Goal: Task Accomplishment & Management: Manage account settings

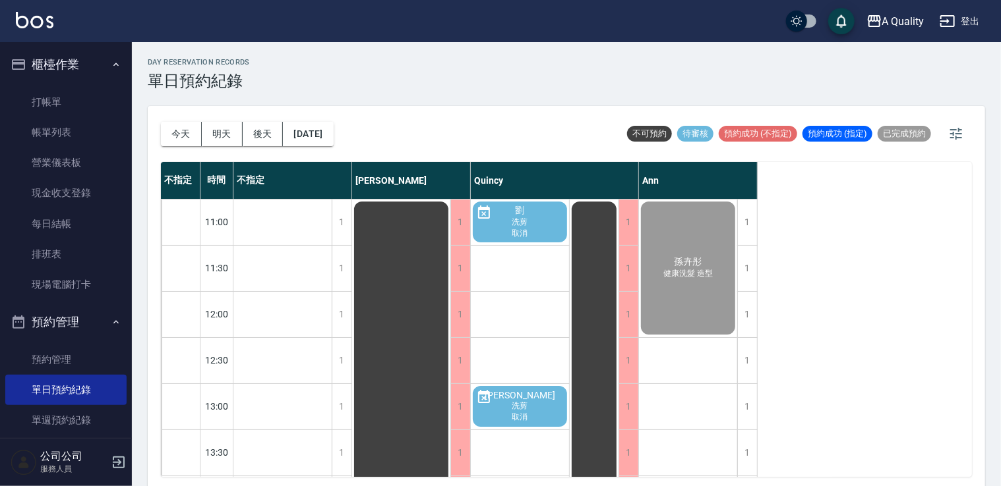
scroll to position [188, 0]
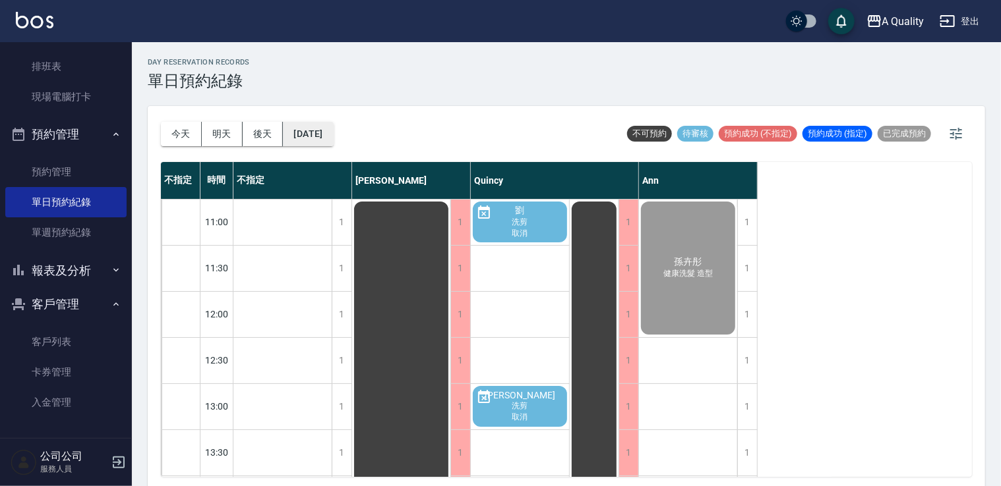
click at [322, 132] on button "[DATE]" at bounding box center [308, 134] width 50 height 24
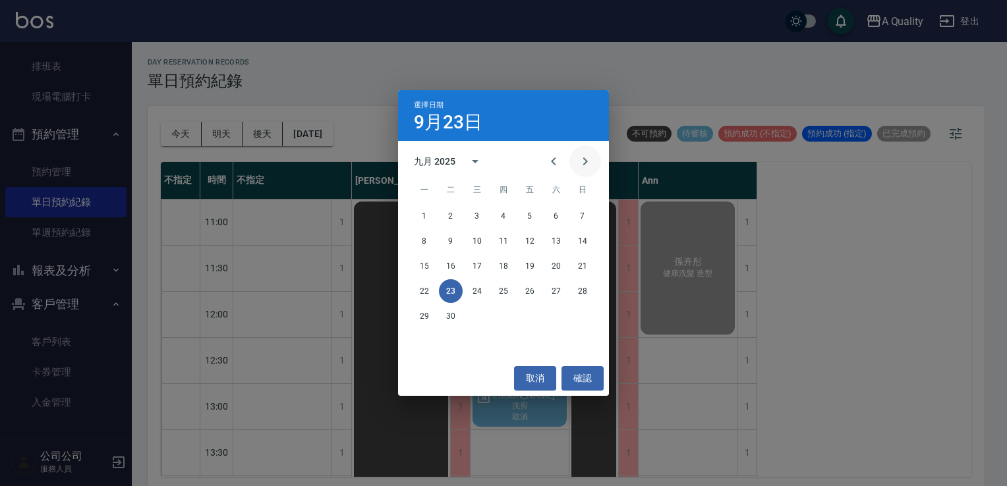
click at [587, 165] on icon "Next month" at bounding box center [585, 162] width 16 height 16
click at [500, 240] on button "6" at bounding box center [504, 241] width 24 height 24
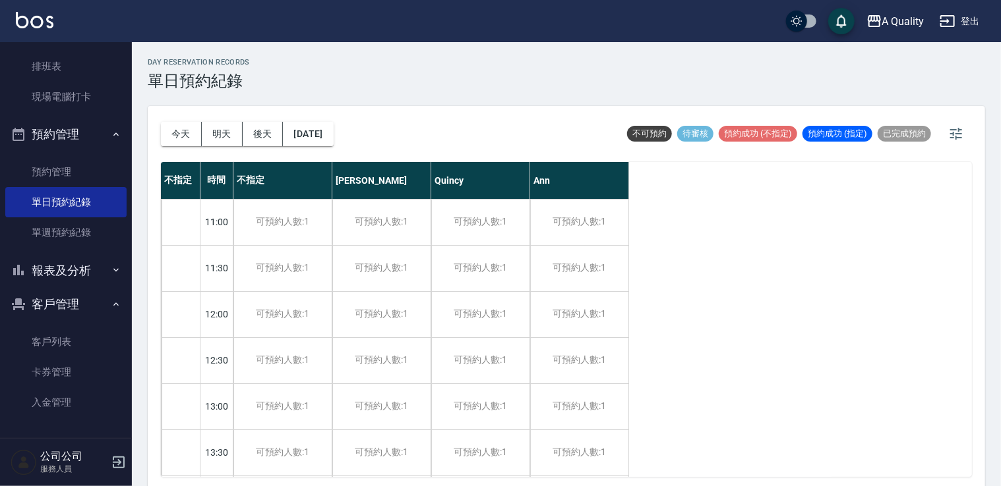
click at [179, 113] on div "[DATE] [DATE] [DATE] [DATE]" at bounding box center [247, 134] width 173 height 56
click at [179, 127] on button "今天" at bounding box center [181, 134] width 41 height 24
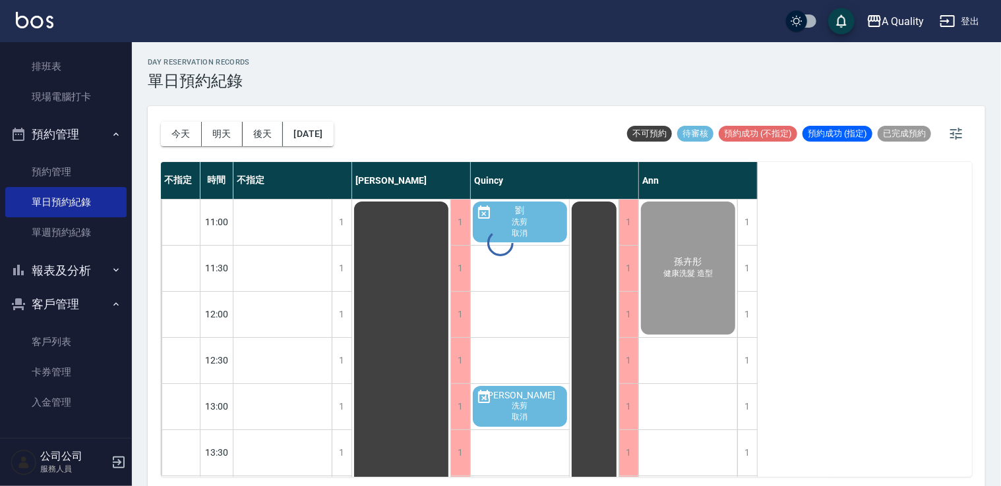
click at [229, 133] on button "明天" at bounding box center [222, 134] width 41 height 24
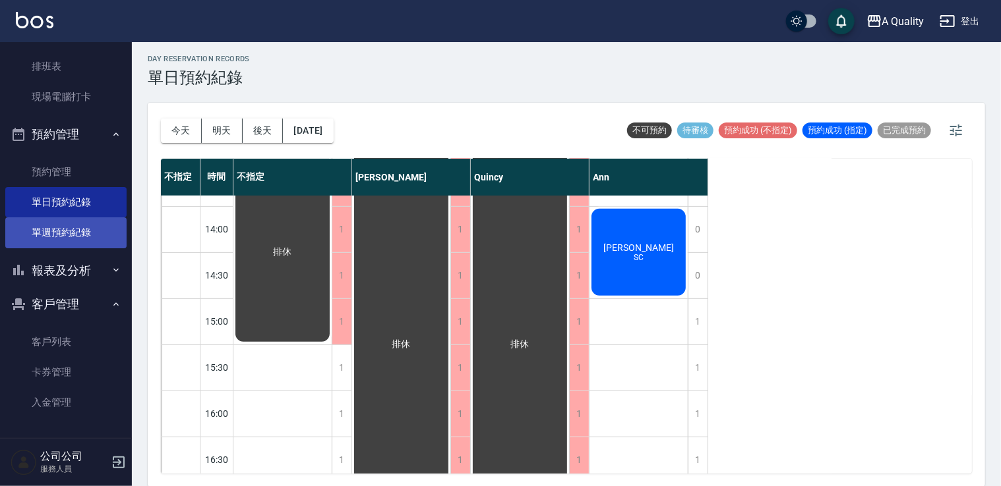
scroll to position [127, 0]
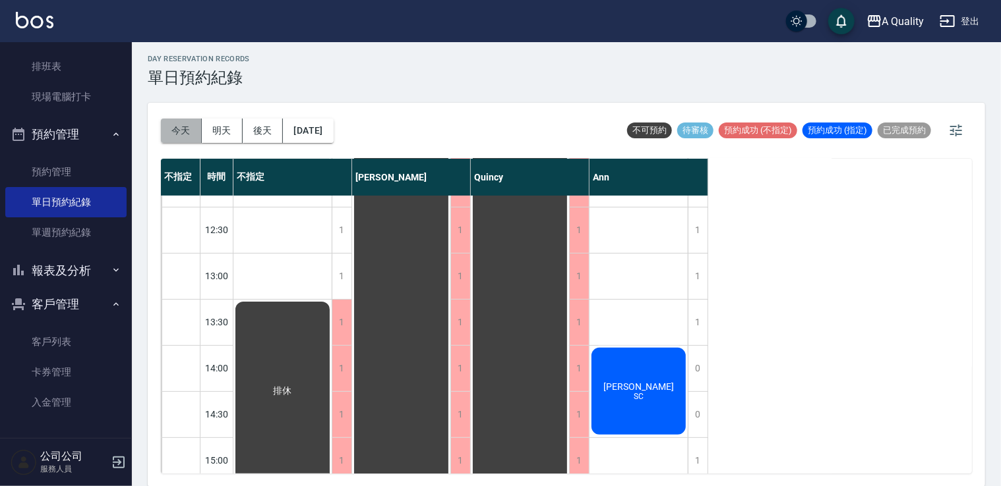
click at [168, 131] on button "今天" at bounding box center [181, 131] width 41 height 24
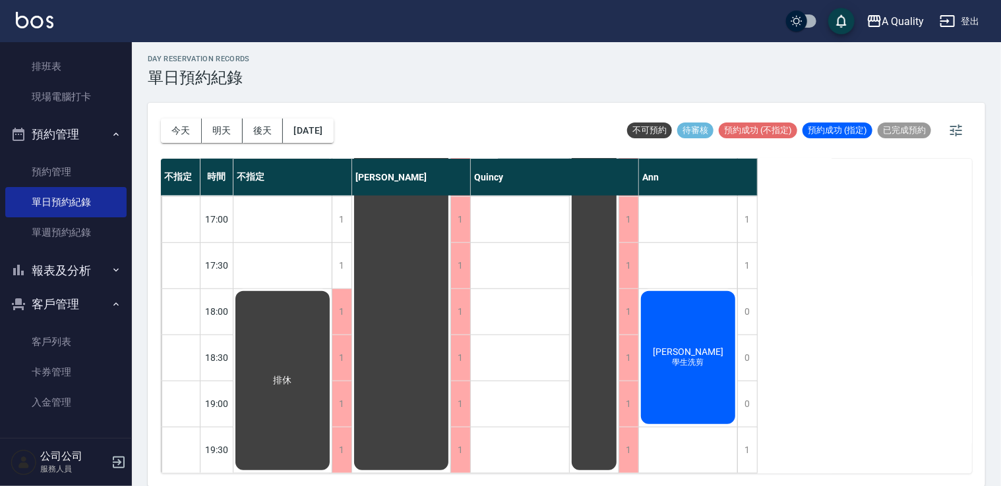
scroll to position [562, 0]
click at [746, 436] on div "1" at bounding box center [747, 450] width 20 height 45
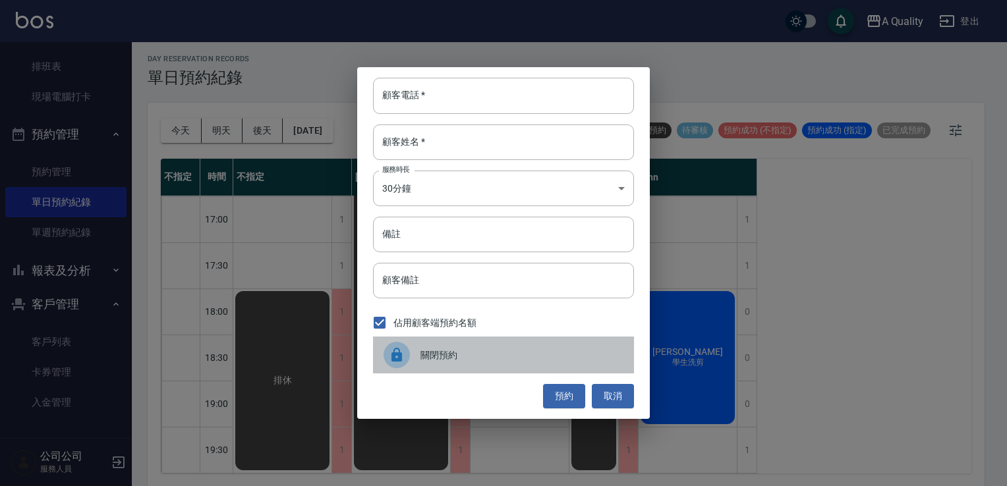
click at [467, 355] on span "關閉預約" at bounding box center [522, 356] width 203 height 14
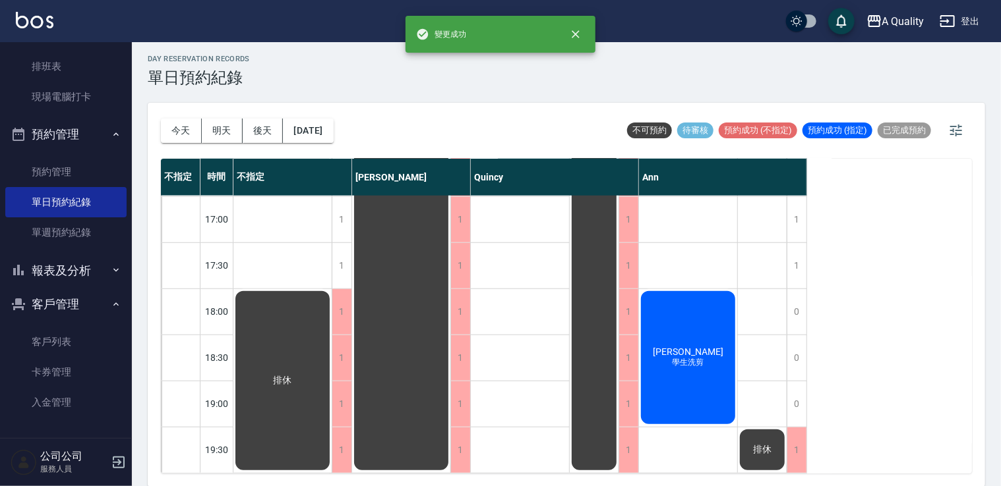
click at [208, 128] on button "明天" at bounding box center [222, 131] width 41 height 24
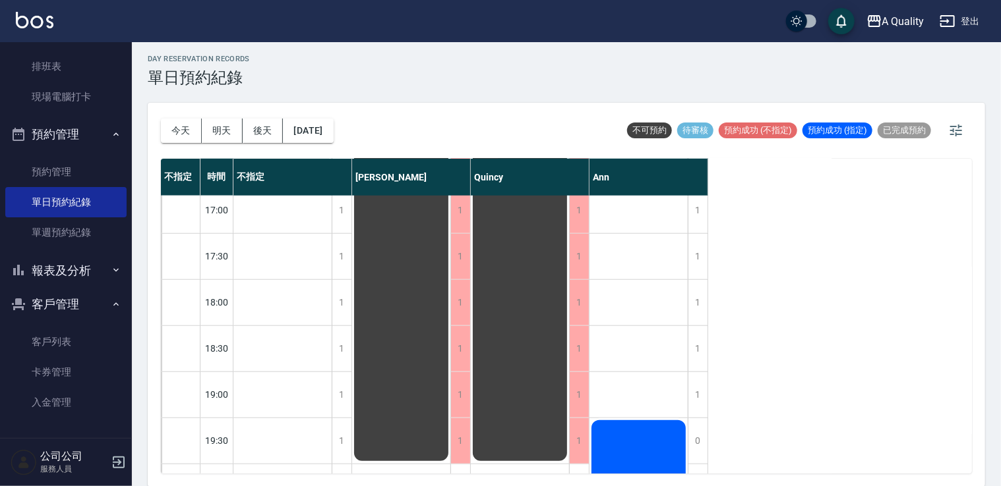
scroll to position [654, 0]
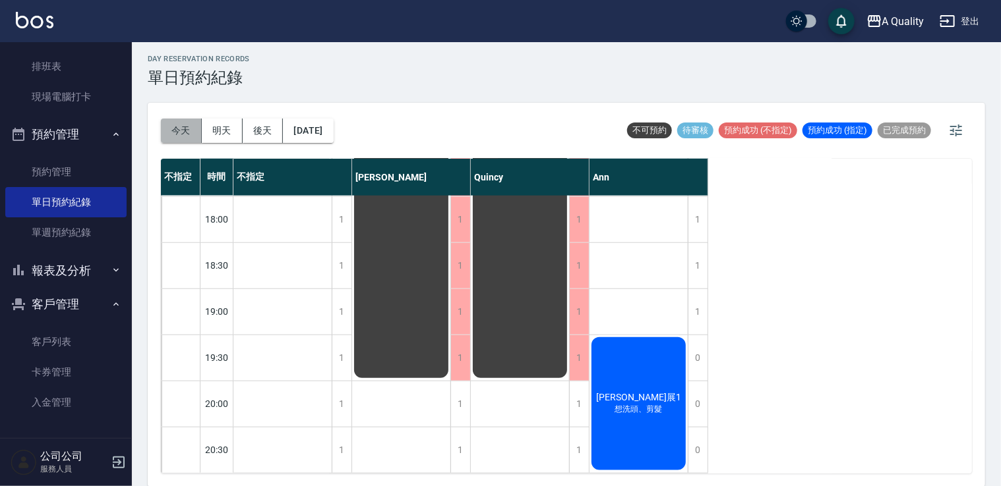
click at [179, 136] on button "今天" at bounding box center [181, 131] width 41 height 24
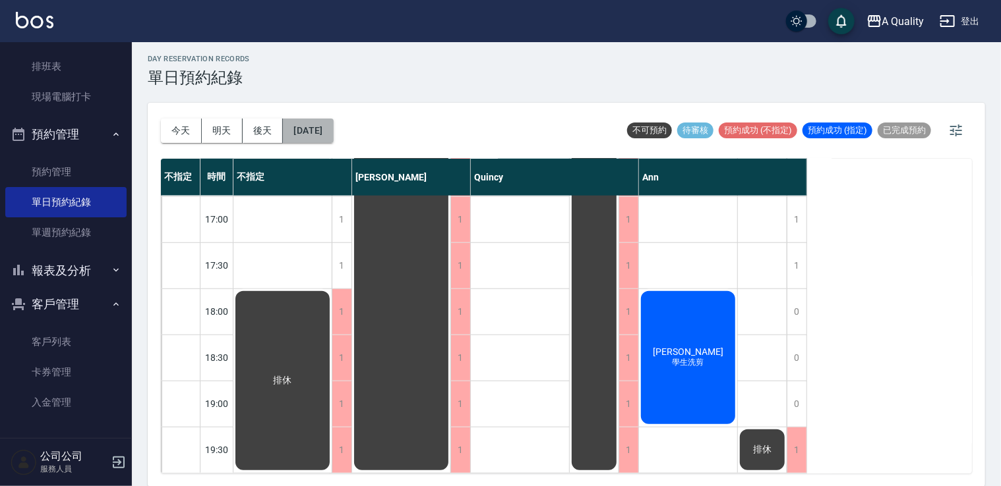
click at [304, 121] on button "[DATE]" at bounding box center [308, 131] width 50 height 24
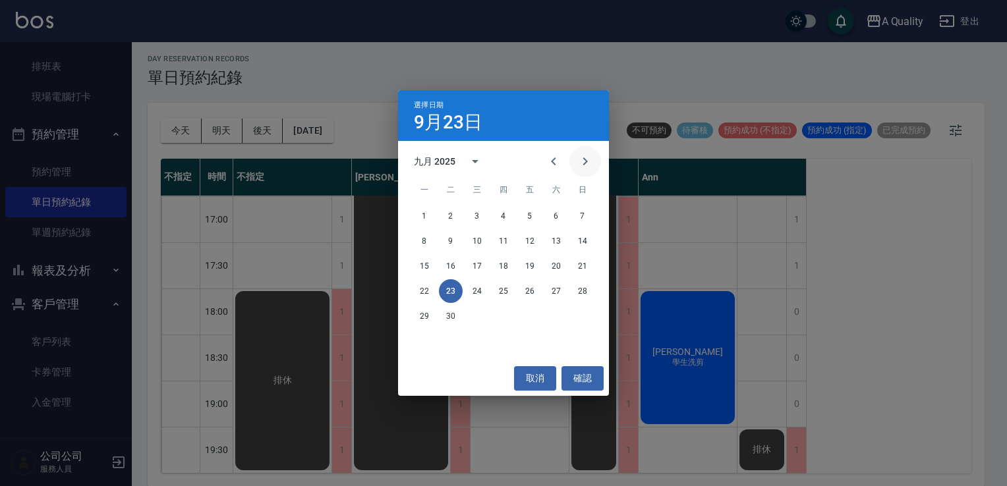
click at [581, 158] on icon "Next month" at bounding box center [585, 162] width 16 height 16
click at [580, 158] on icon "Next month" at bounding box center [585, 162] width 16 height 16
click at [453, 235] on button "4" at bounding box center [451, 241] width 24 height 24
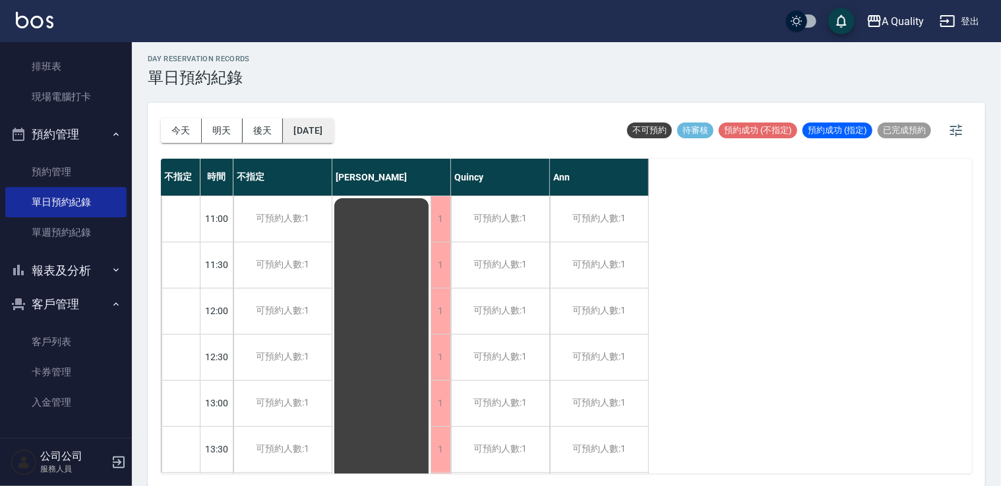
click at [328, 133] on button "[DATE]" at bounding box center [308, 131] width 50 height 24
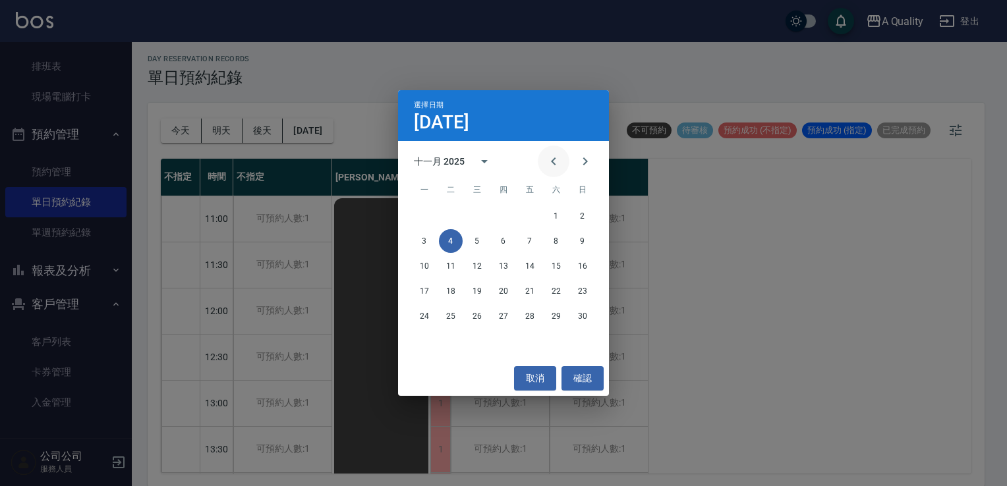
click at [553, 162] on icon "Previous month" at bounding box center [553, 162] width 5 height 8
click at [550, 164] on icon "Previous month" at bounding box center [554, 162] width 16 height 16
click at [589, 158] on icon "Next month" at bounding box center [585, 162] width 16 height 16
click at [556, 161] on icon "Previous month" at bounding box center [554, 162] width 16 height 16
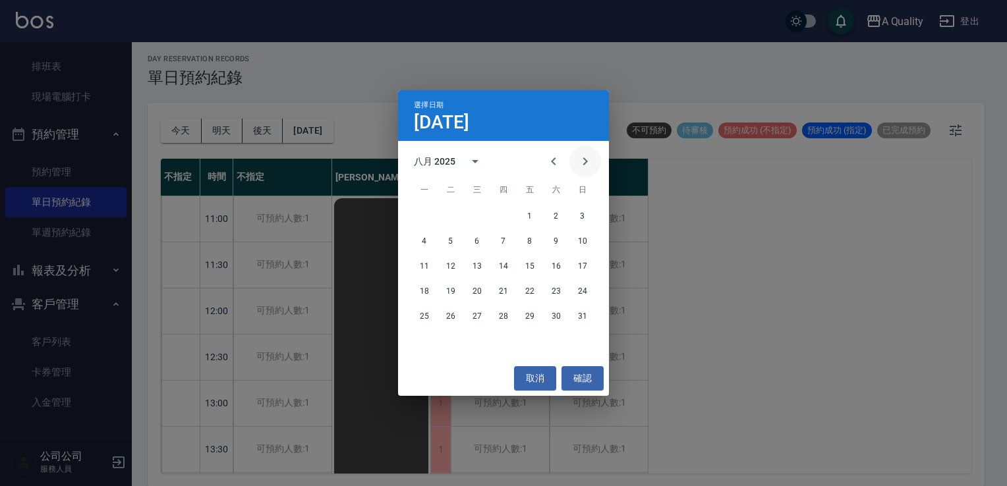
click at [590, 165] on icon "Next month" at bounding box center [585, 162] width 16 height 16
click at [533, 378] on button "取消" at bounding box center [535, 378] width 42 height 24
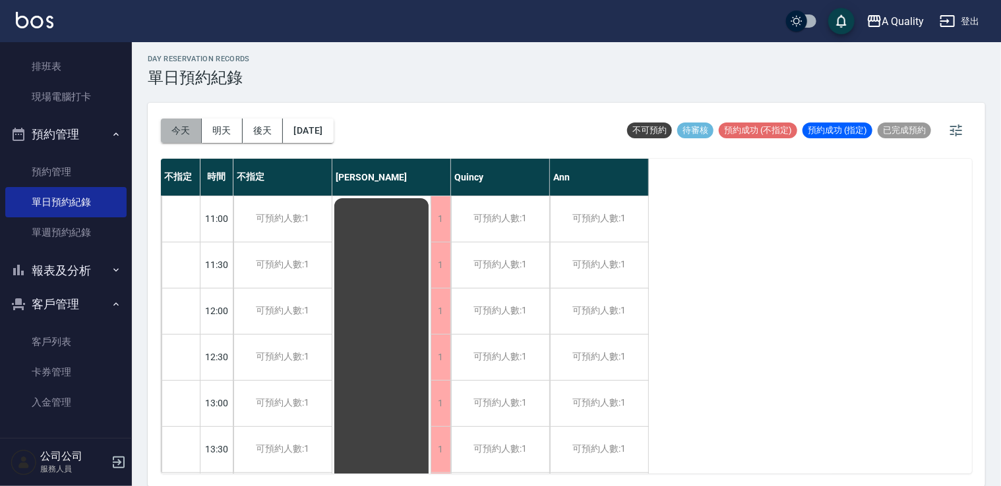
click at [171, 133] on button "今天" at bounding box center [181, 131] width 41 height 24
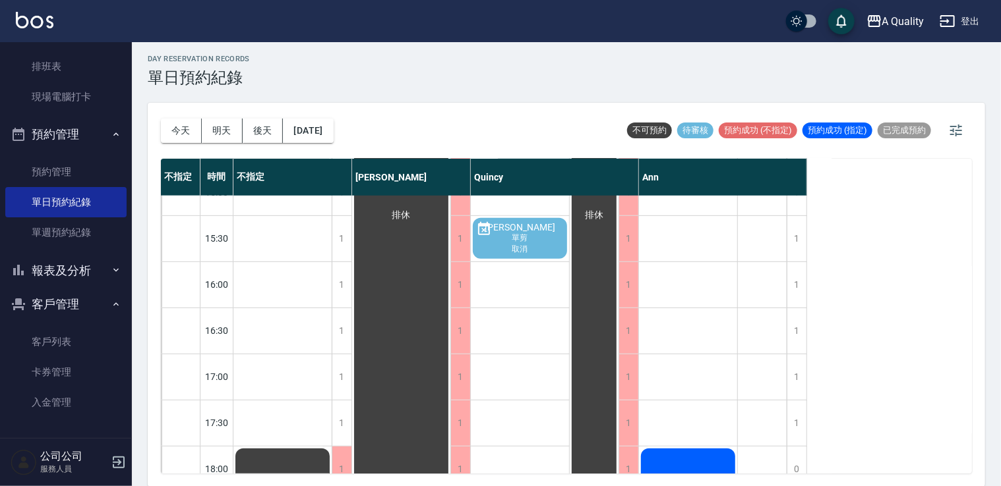
scroll to position [527, 0]
